Goal: Information Seeking & Learning: Check status

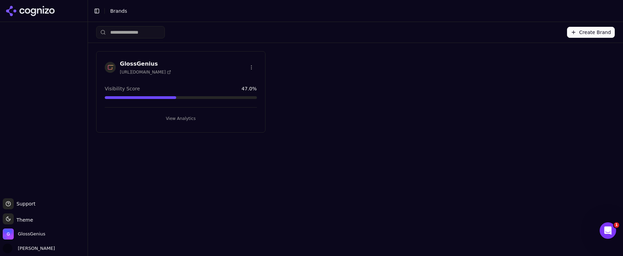
click at [176, 118] on button "View Analytics" at bounding box center [181, 118] width 152 height 11
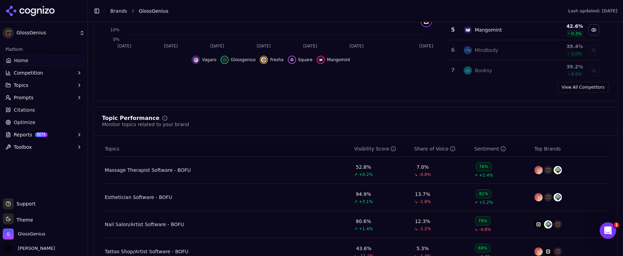
scroll to position [294, 0]
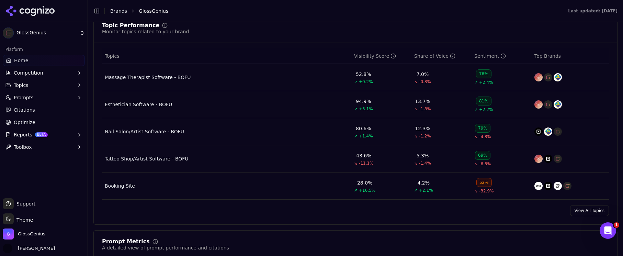
click at [580, 212] on link "View All Topics" at bounding box center [589, 210] width 39 height 11
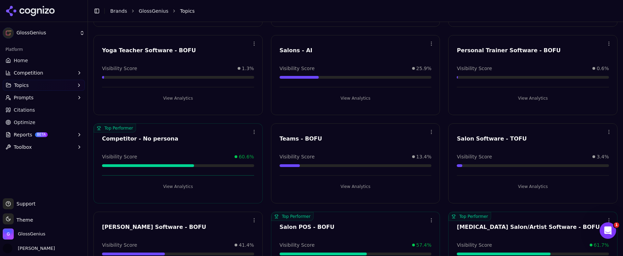
scroll to position [472, 0]
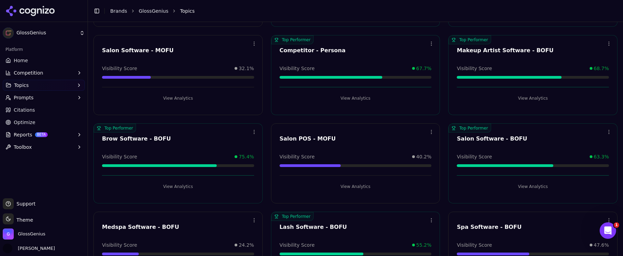
click at [535, 185] on button "View Analytics" at bounding box center [532, 186] width 152 height 11
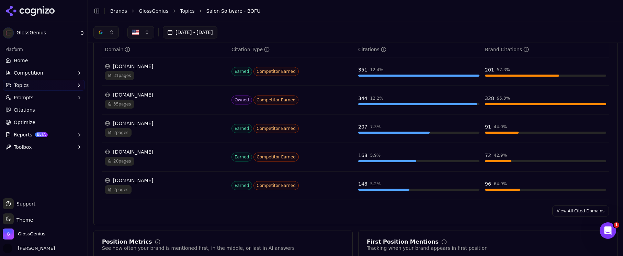
scroll to position [495, 0]
click at [584, 213] on link "View All Cited Domains" at bounding box center [580, 211] width 57 height 11
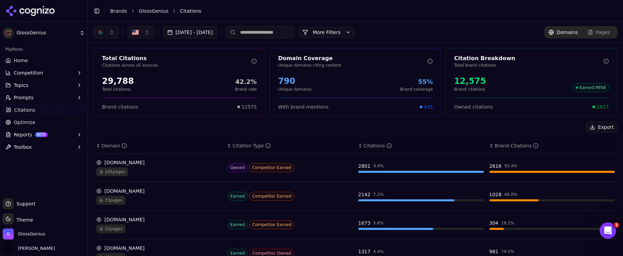
click at [217, 33] on button "Aug 17, 2025 - Sep 16, 2025" at bounding box center [190, 32] width 55 height 12
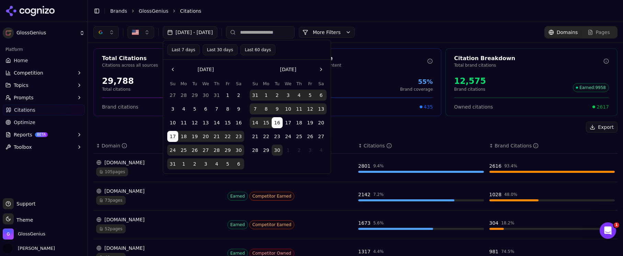
click at [172, 69] on button "Go to the Previous Month" at bounding box center [172, 69] width 11 height 11
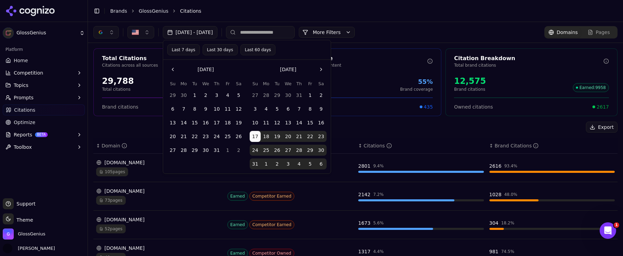
click at [184, 110] on button "7" at bounding box center [183, 108] width 11 height 11
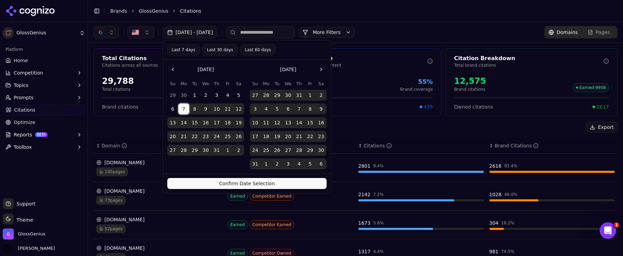
click at [193, 95] on button "1" at bounding box center [194, 95] width 11 height 11
click at [250, 183] on button "Confirm Date Selection" at bounding box center [246, 183] width 159 height 11
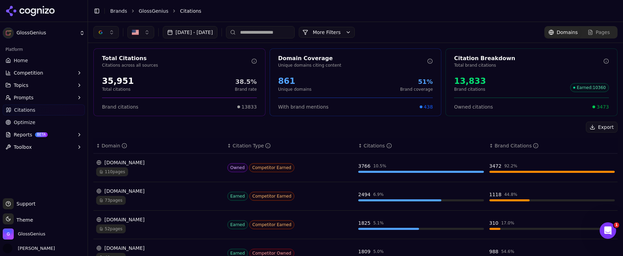
click at [184, 30] on button "[DATE] - [DATE]" at bounding box center [190, 32] width 55 height 12
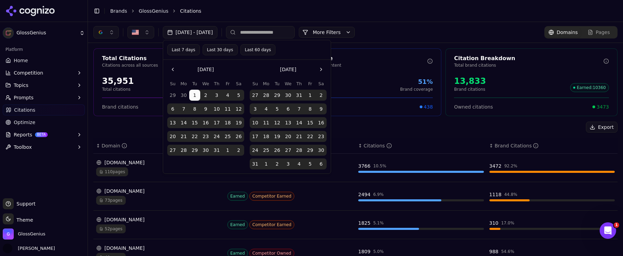
click at [108, 31] on button "button" at bounding box center [105, 32] width 25 height 12
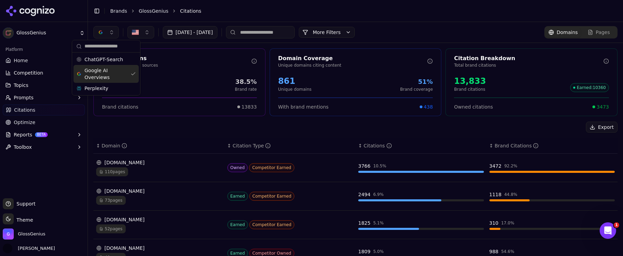
click at [102, 77] on span "Google AI Overviews" at bounding box center [105, 74] width 43 height 14
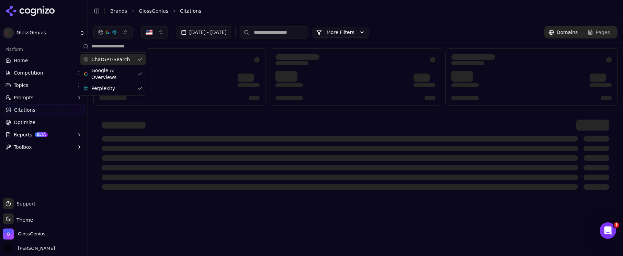
click at [102, 61] on span "ChatGPT-Search" at bounding box center [110, 59] width 38 height 7
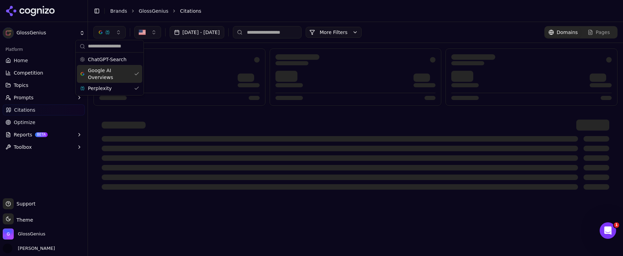
click at [100, 77] on span "Google AI Overviews" at bounding box center [109, 74] width 43 height 14
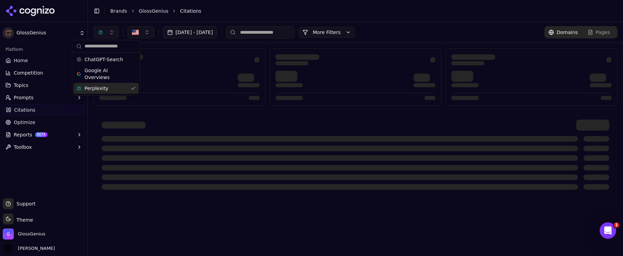
click at [101, 93] on div "Perplexity" at bounding box center [105, 88] width 65 height 11
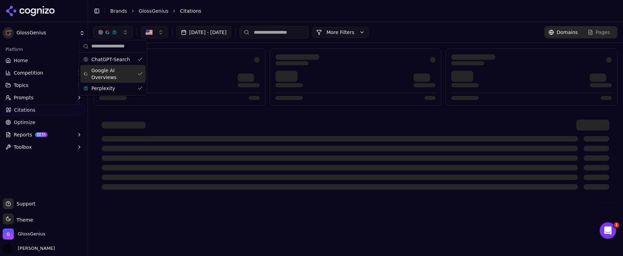
click at [108, 79] on span "Google AI Overviews" at bounding box center [112, 74] width 43 height 14
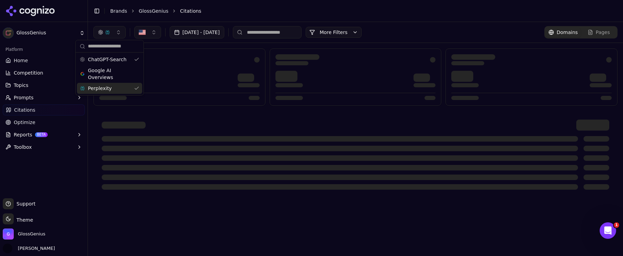
click at [105, 88] on span "Perplexity" at bounding box center [100, 88] width 24 height 7
click at [394, 16] on header "Toggle Sidebar Brands GlossGenius Citations" at bounding box center [355, 11] width 535 height 22
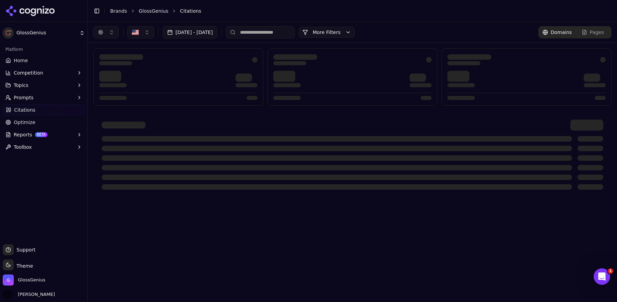
click at [477, 238] on div "Jul 01, 2025 - Sep 16, 2025 More More Filters Domains Pages" at bounding box center [352, 162] width 529 height 280
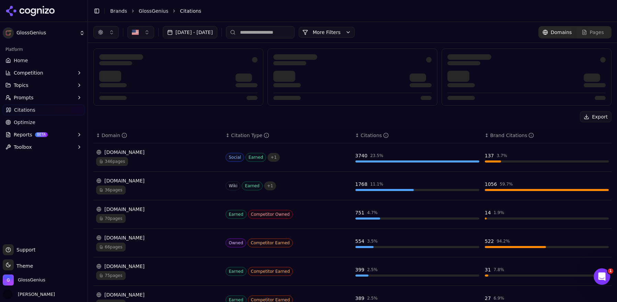
click at [151, 10] on link "GlossGenius" at bounding box center [154, 11] width 30 height 7
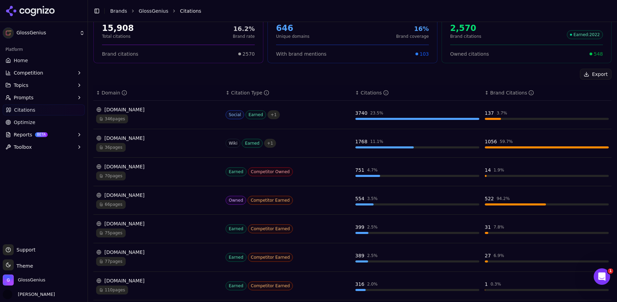
scroll to position [53, 0]
